Goal: Browse casually: Explore the website without a specific task or goal

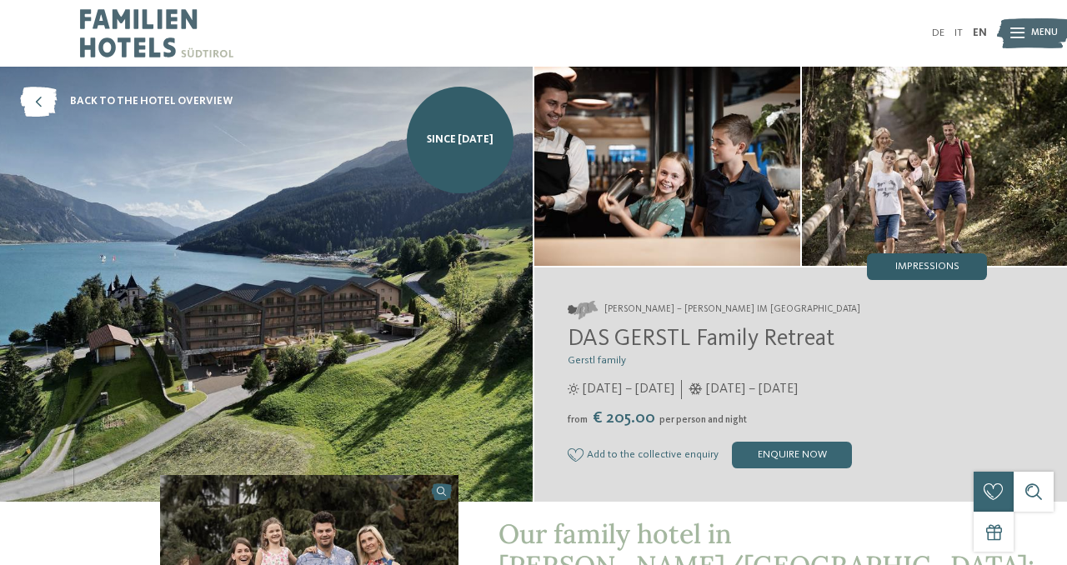
click at [970, 262] on div "Impressions" at bounding box center [927, 266] width 120 height 27
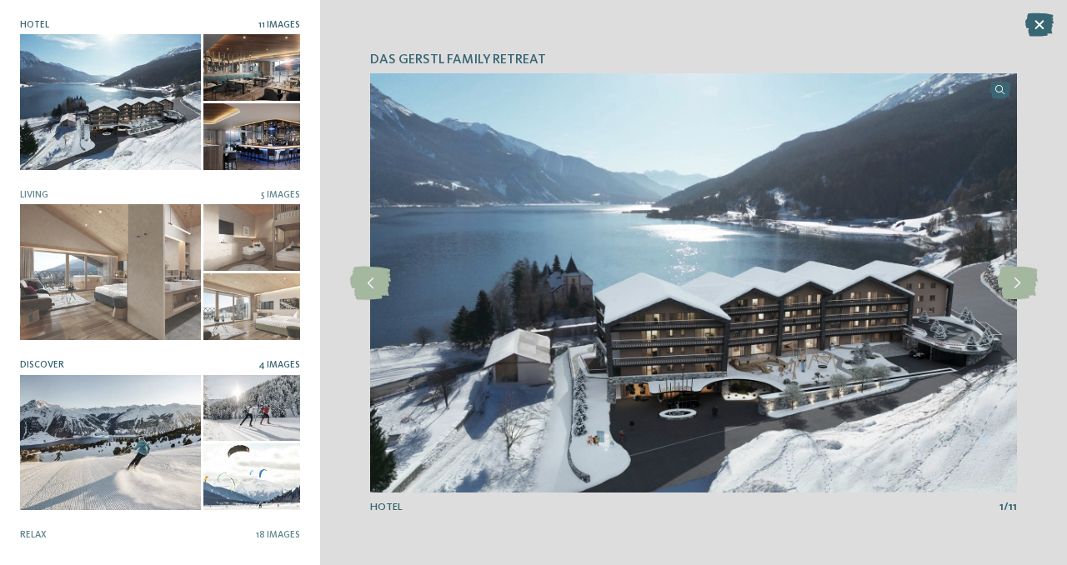
scroll to position [305, 0]
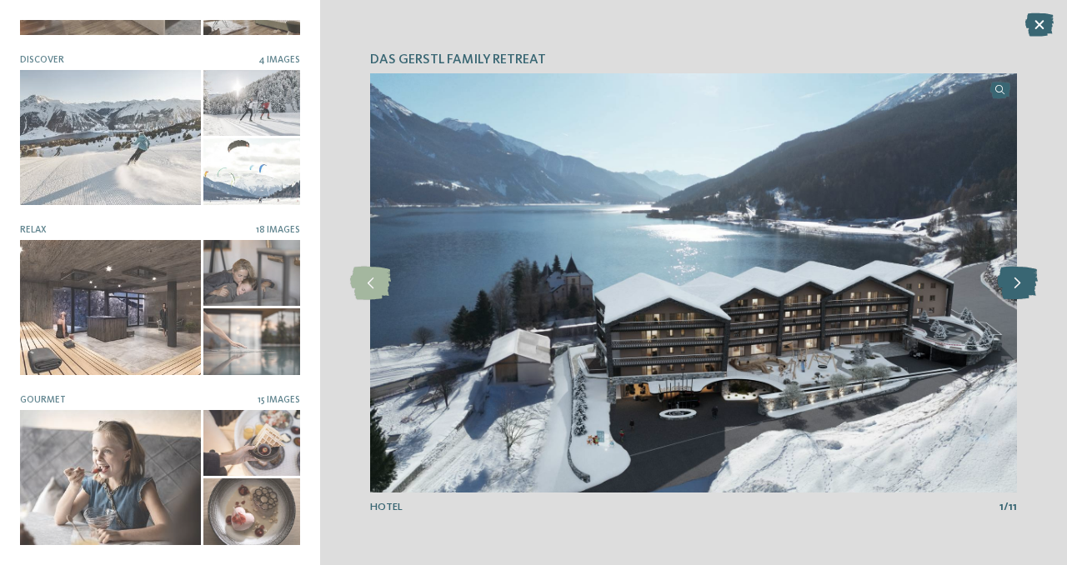
click at [1025, 289] on icon at bounding box center [1017, 283] width 41 height 33
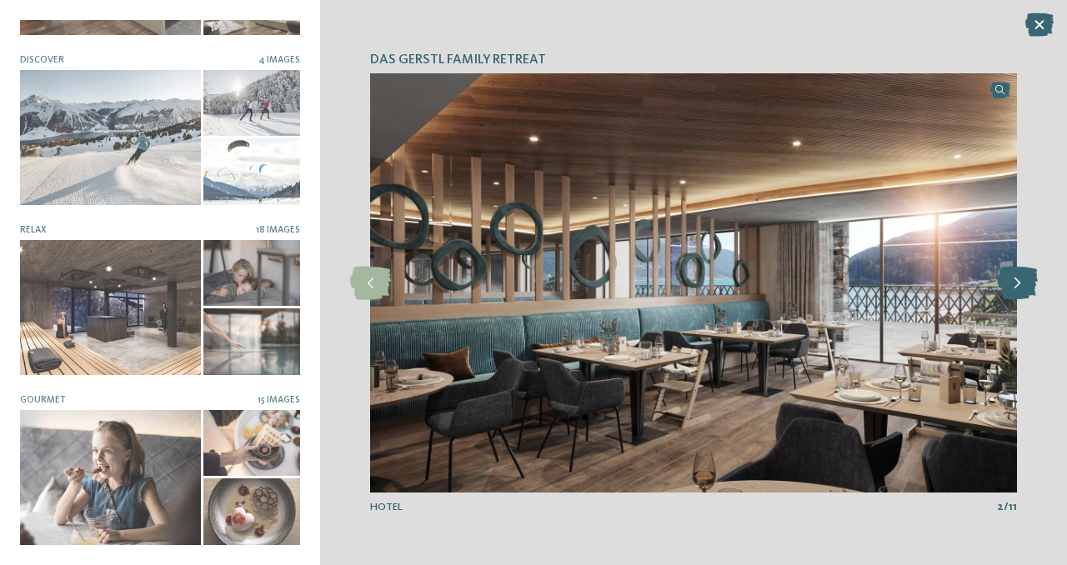
click at [1025, 289] on icon at bounding box center [1017, 283] width 41 height 33
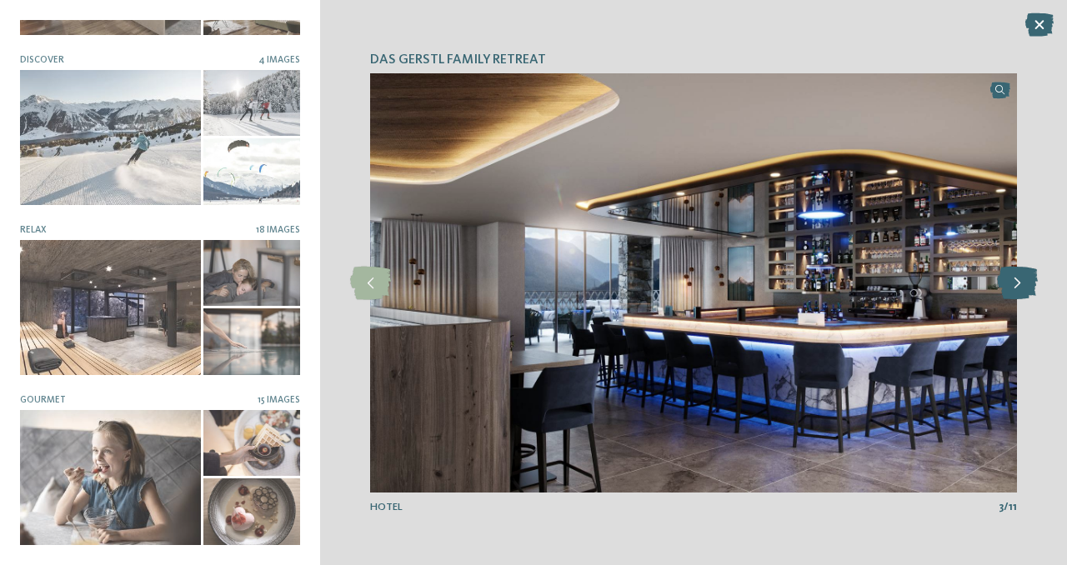
click at [1025, 289] on icon at bounding box center [1017, 283] width 41 height 33
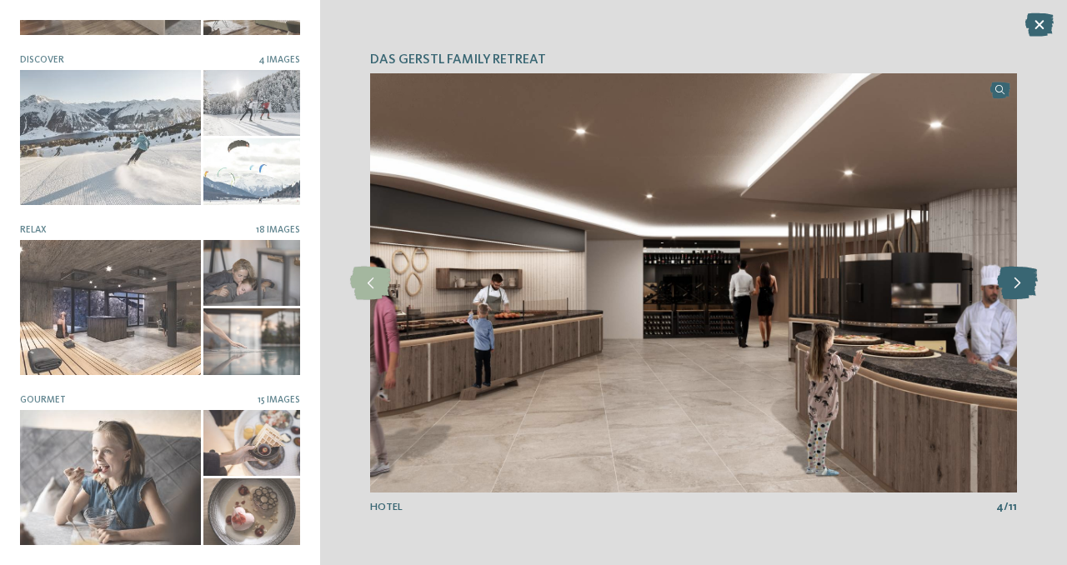
click at [1025, 289] on icon at bounding box center [1017, 283] width 41 height 33
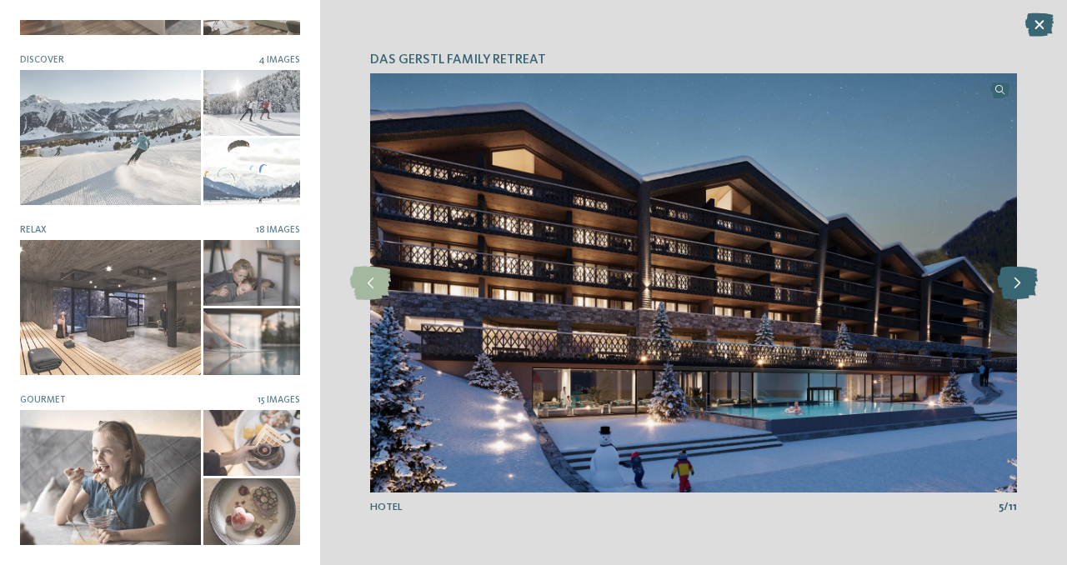
click at [1024, 289] on icon at bounding box center [1017, 283] width 41 height 33
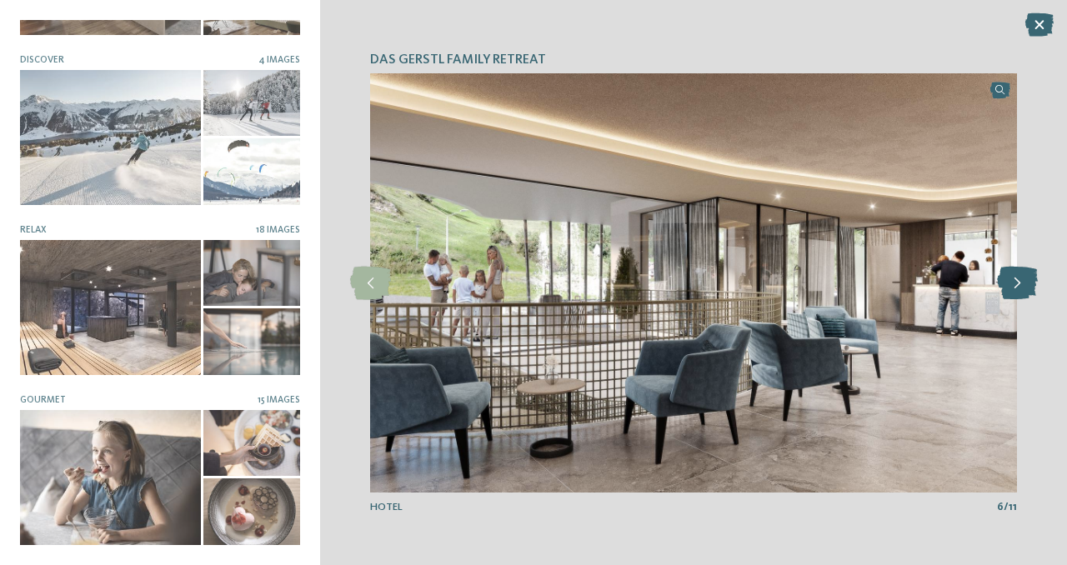
click at [1024, 289] on icon at bounding box center [1017, 283] width 41 height 33
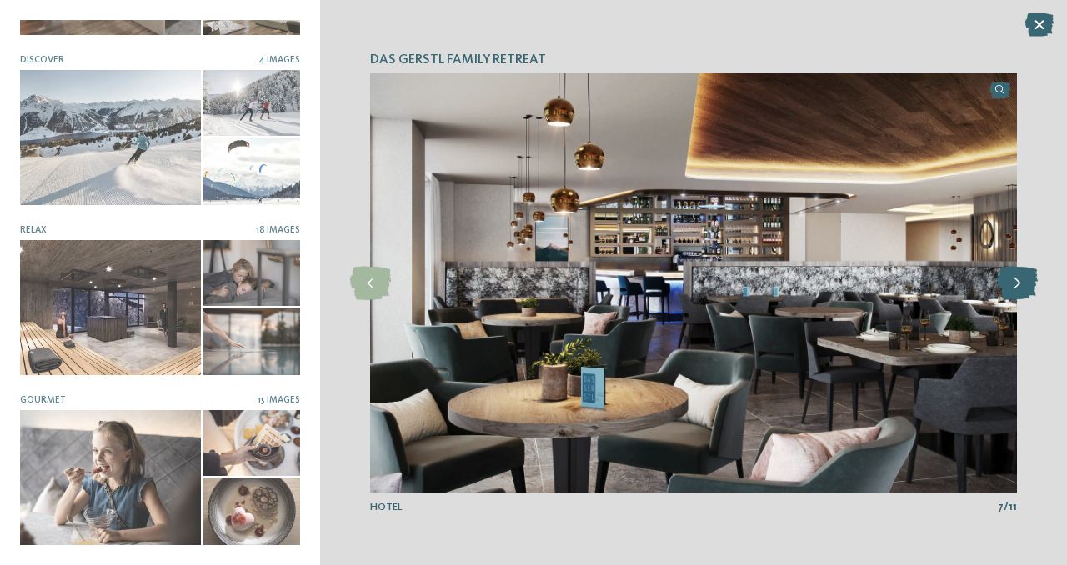
click at [1024, 289] on icon at bounding box center [1017, 283] width 41 height 33
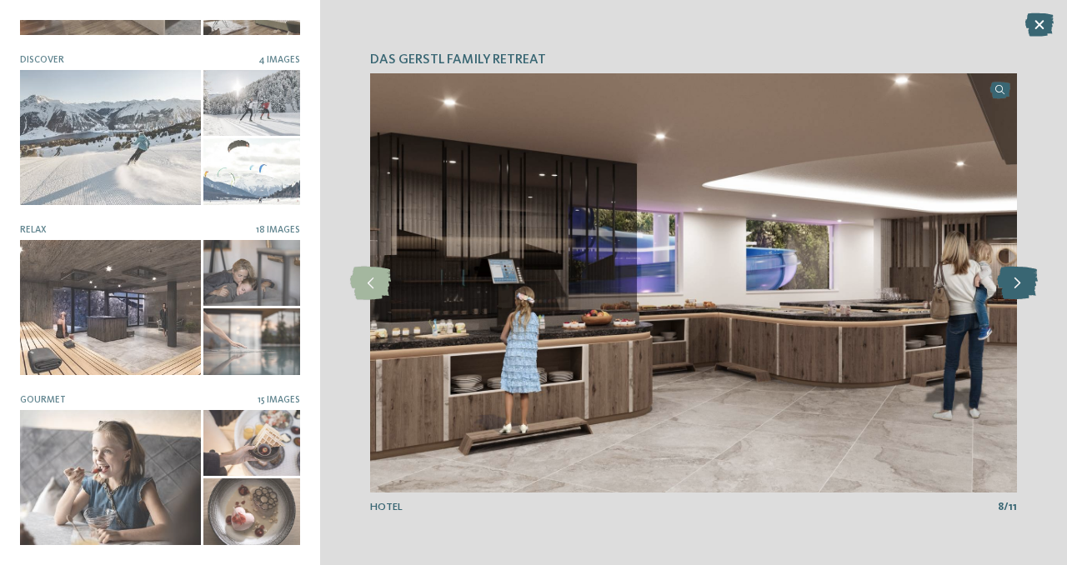
click at [1024, 289] on icon at bounding box center [1017, 283] width 41 height 33
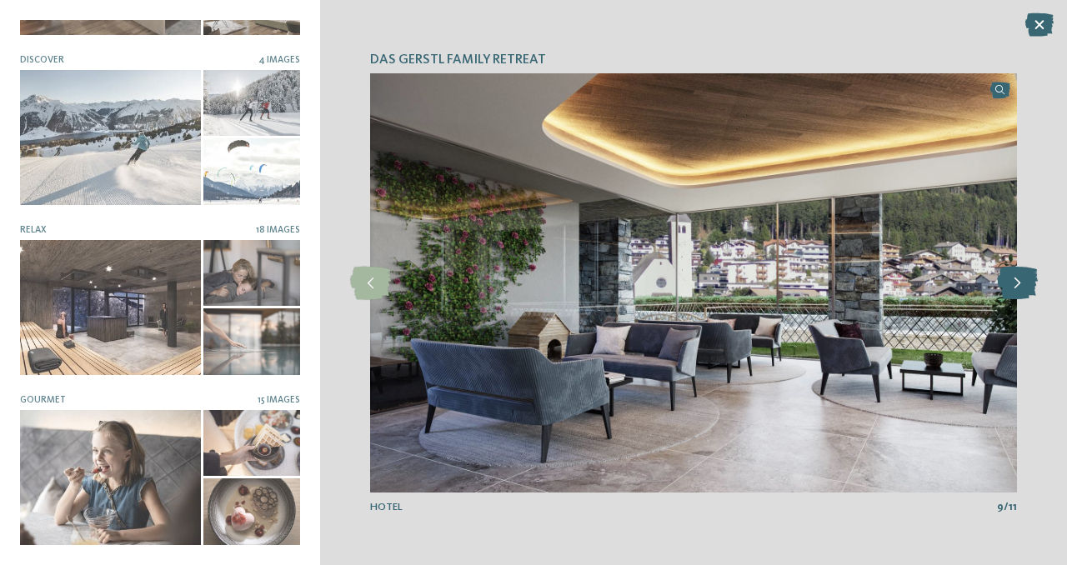
click at [1024, 289] on icon at bounding box center [1017, 283] width 41 height 33
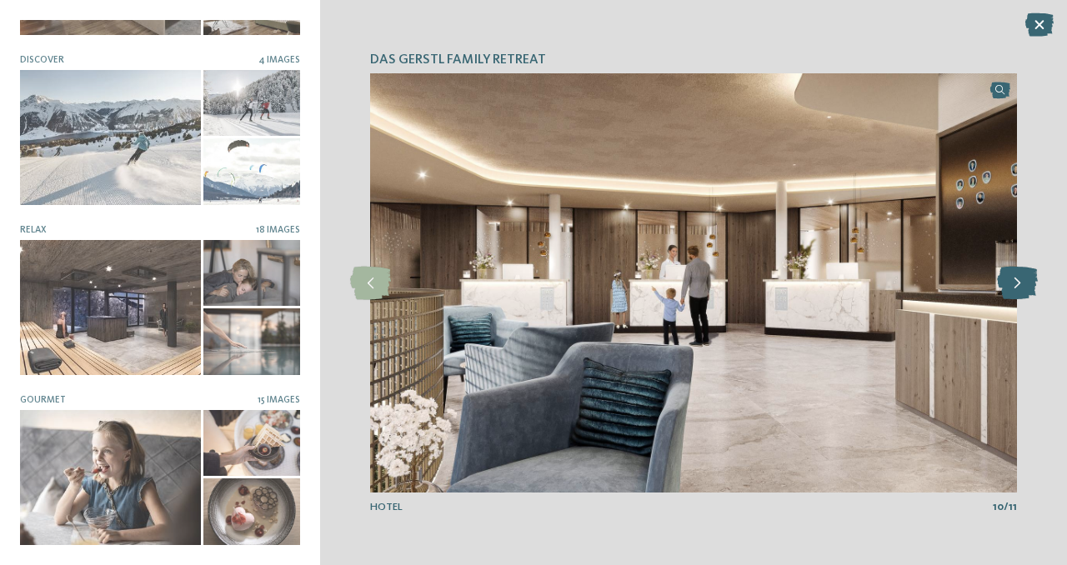
click at [1024, 289] on icon at bounding box center [1017, 283] width 41 height 33
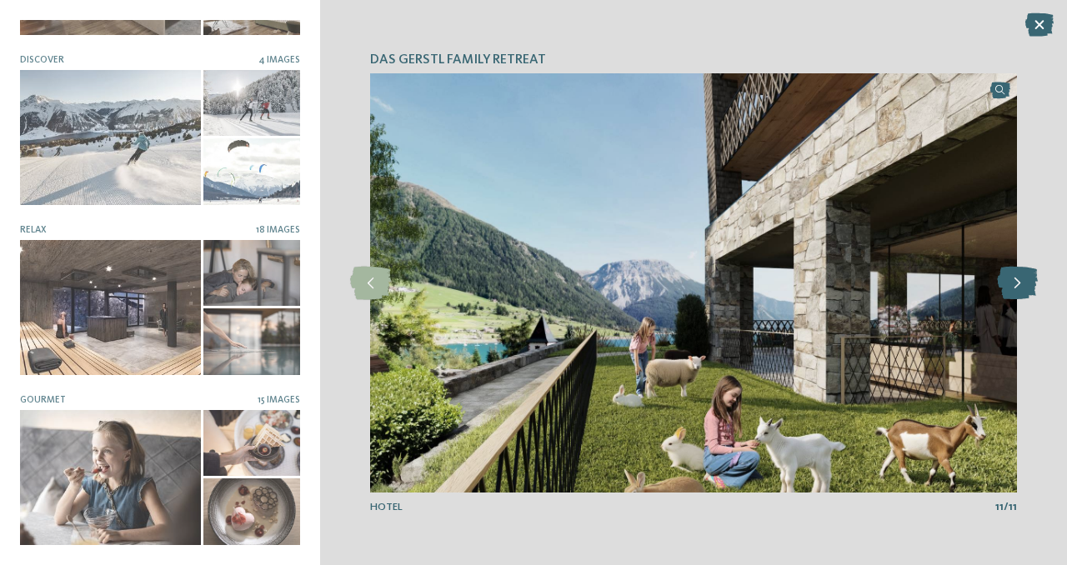
click at [1024, 289] on icon at bounding box center [1017, 283] width 41 height 33
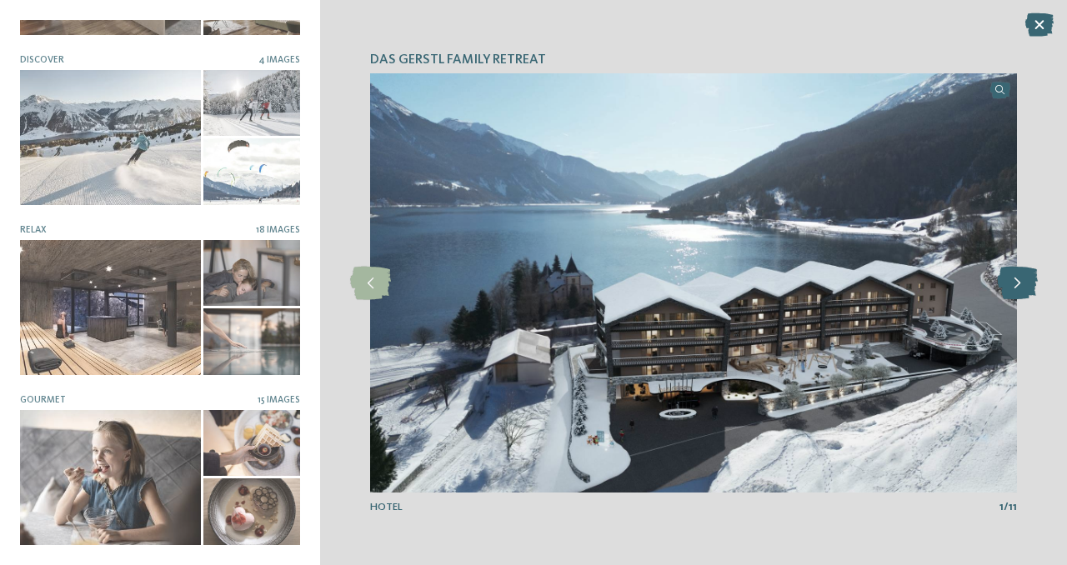
click at [1024, 289] on icon at bounding box center [1017, 283] width 41 height 33
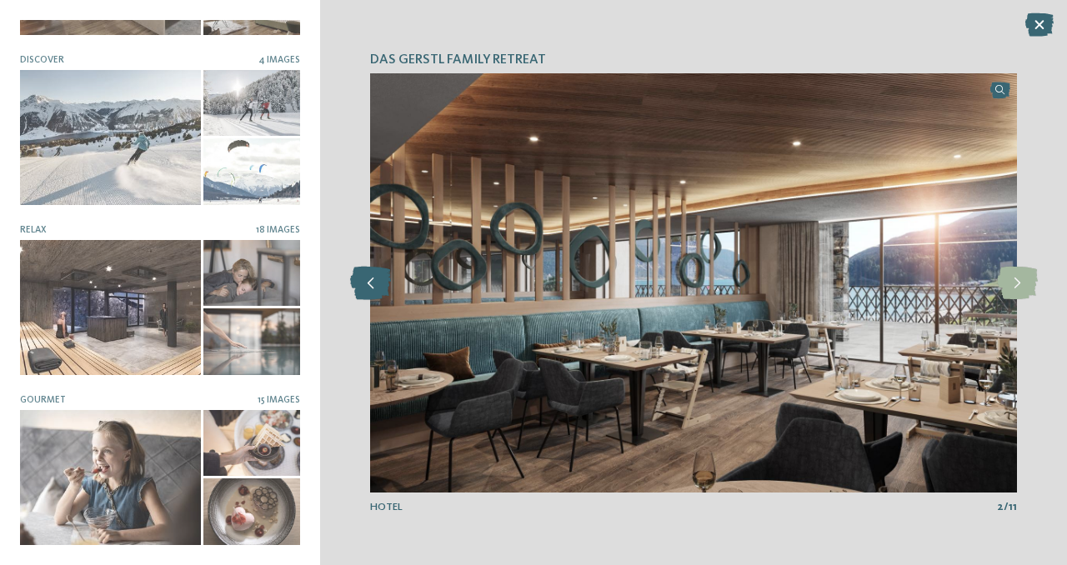
click at [372, 292] on icon at bounding box center [370, 283] width 41 height 33
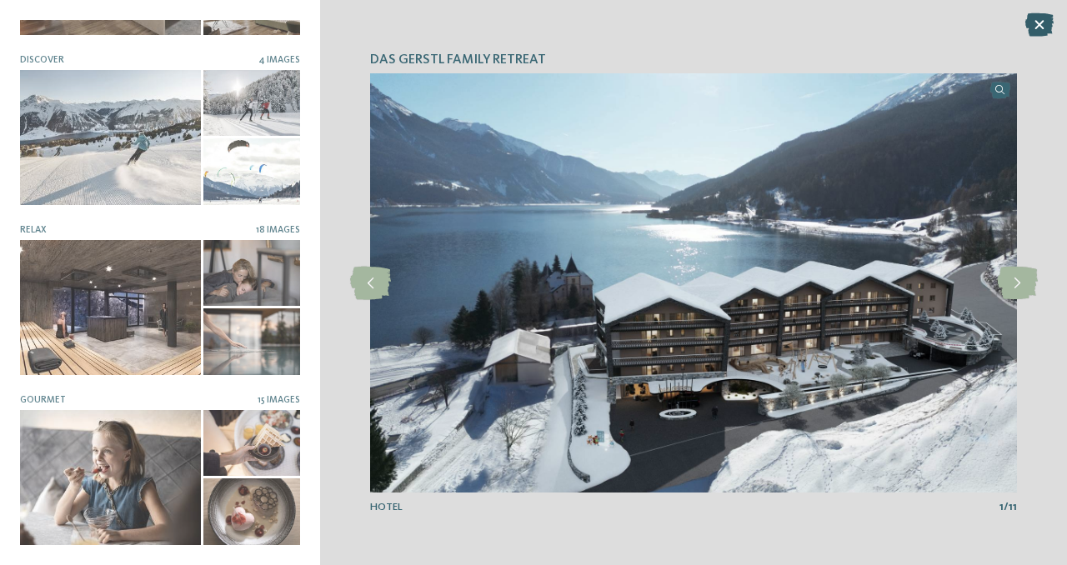
click at [1042, 27] on icon at bounding box center [1039, 24] width 28 height 23
